Goal: Information Seeking & Learning: Learn about a topic

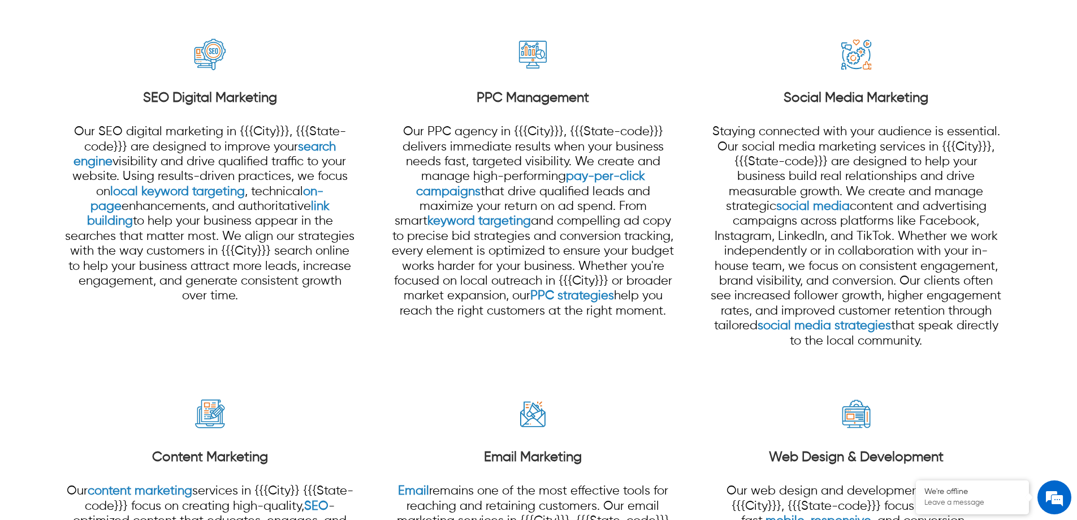
scroll to position [1074, 0]
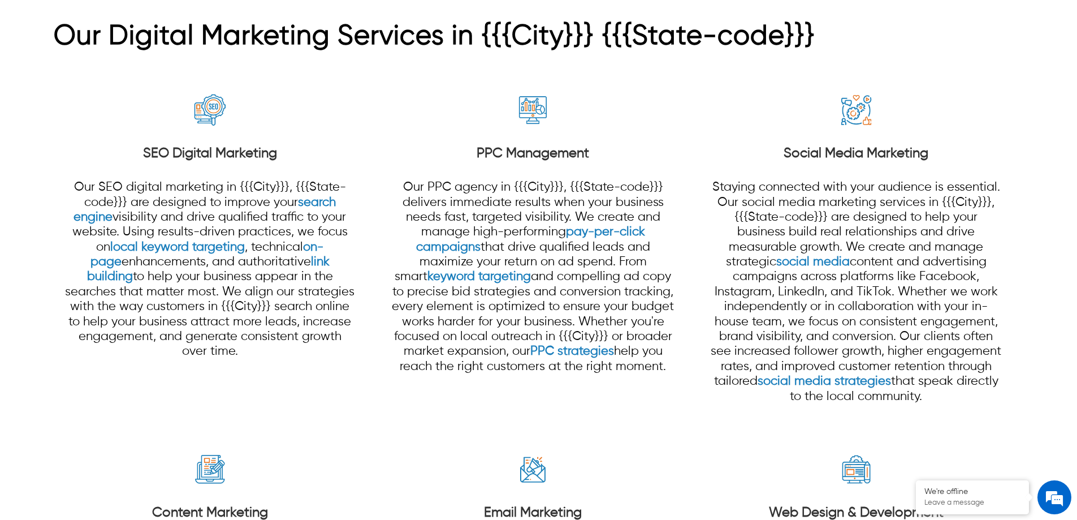
drag, startPoint x: 523, startPoint y: 267, endPoint x: 606, endPoint y: 138, distance: 153.4
click at [606, 138] on div "PPC Management Our PPC agency in {{{City}}}, {{{State-code}}} delivers immediat…" at bounding box center [532, 237] width 291 height 297
click at [538, 127] on img at bounding box center [533, 110] width 42 height 42
click at [523, 241] on p "Our PPC agency in {{{City}}}, {{{State-code}}} delivers immediate results when …" at bounding box center [532, 277] width 291 height 194
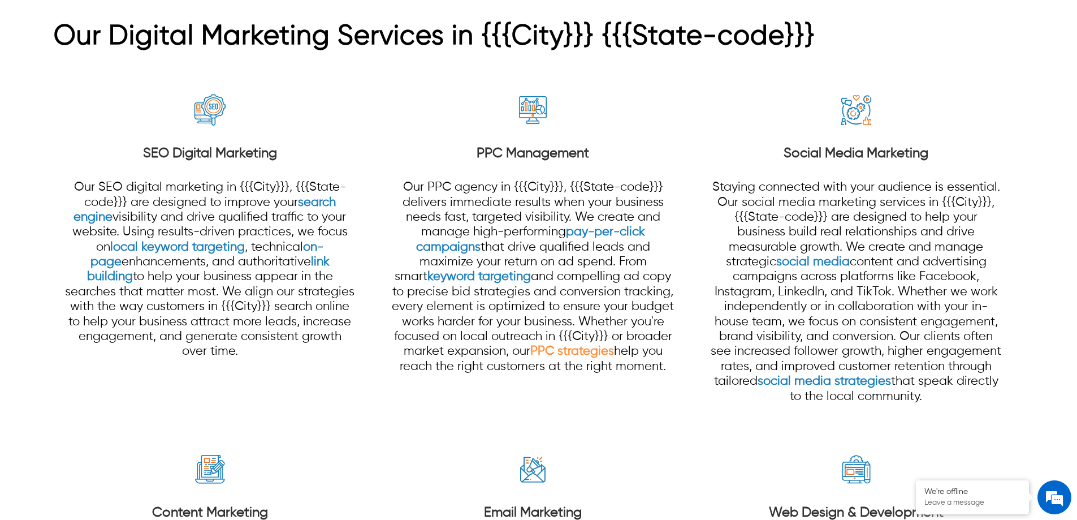
click at [573, 351] on link "PPC strategies" at bounding box center [572, 351] width 84 height 12
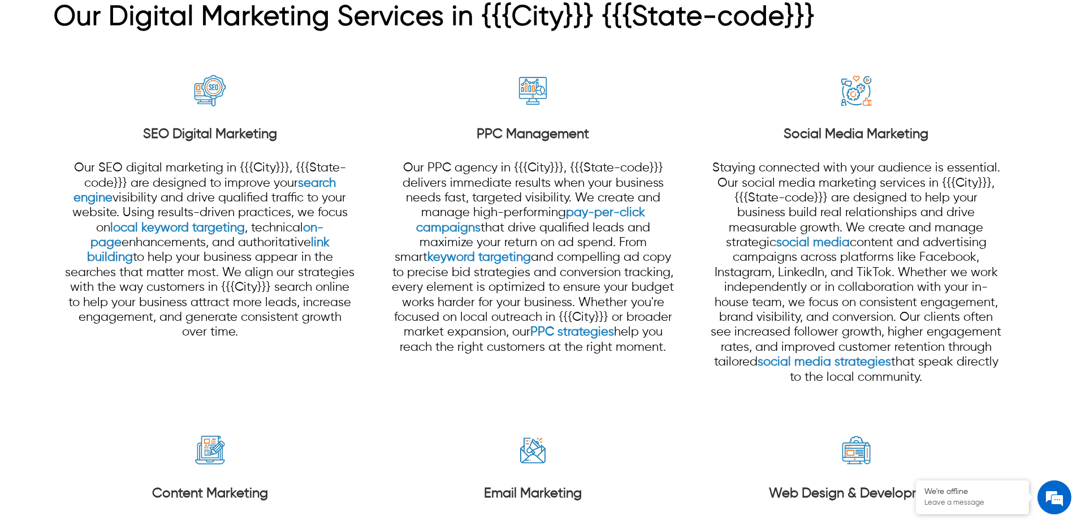
scroll to position [1074, 0]
